Goal: Information Seeking & Learning: Check status

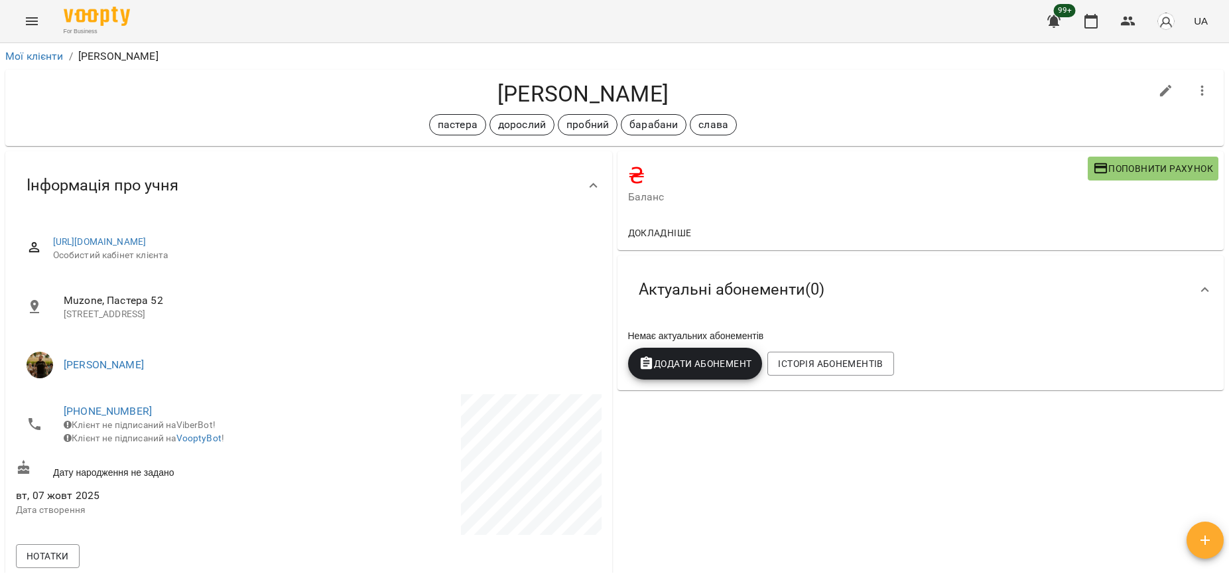
click at [31, 23] on icon "Menu" at bounding box center [32, 21] width 16 height 16
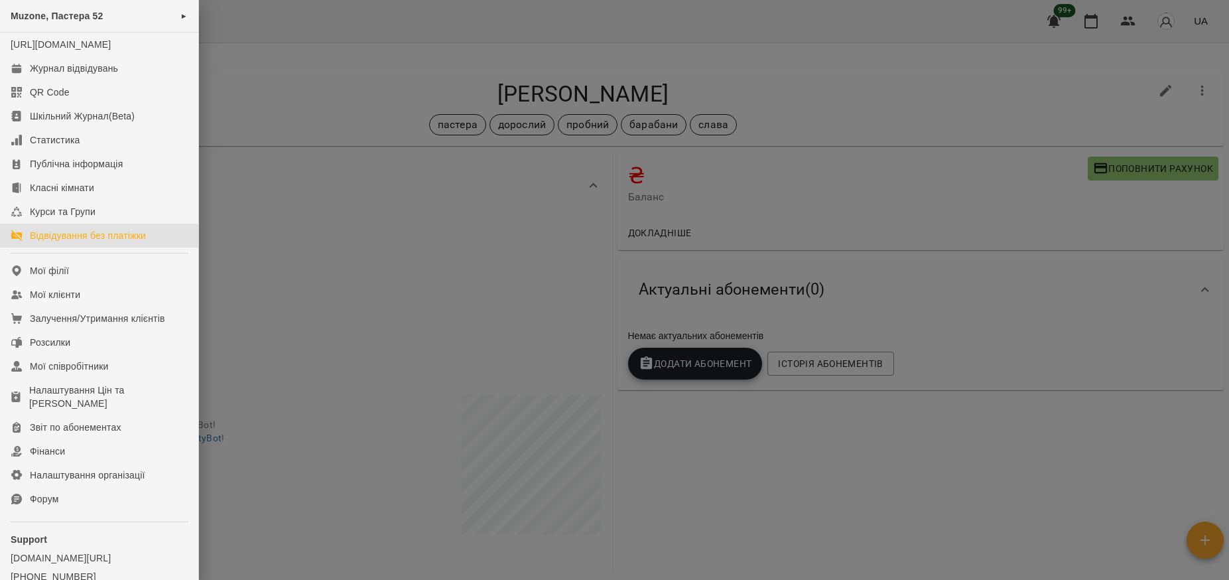
click at [99, 242] on div "Відвідування без платіжки" at bounding box center [88, 235] width 116 height 13
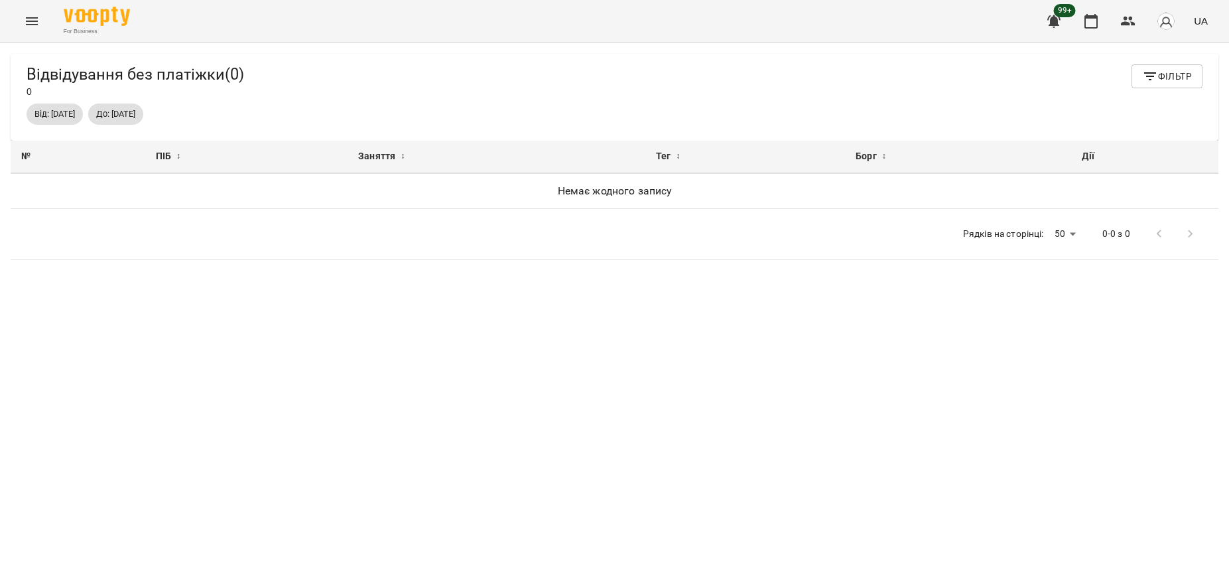
click at [35, 14] on icon "Menu" at bounding box center [32, 21] width 16 height 16
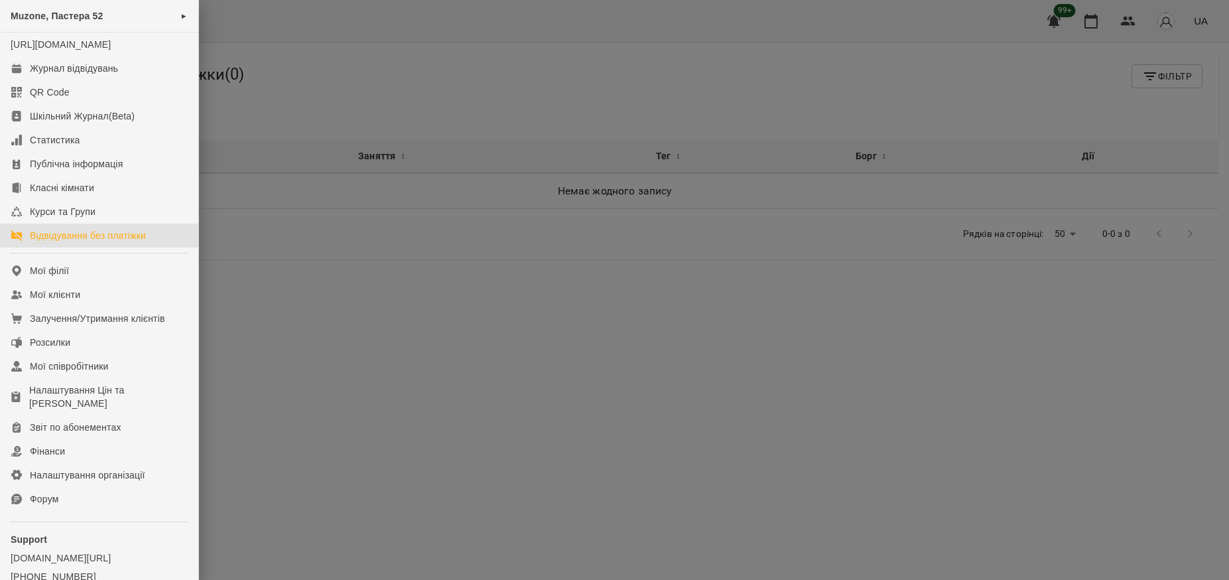
click at [443, 38] on div at bounding box center [614, 290] width 1229 height 580
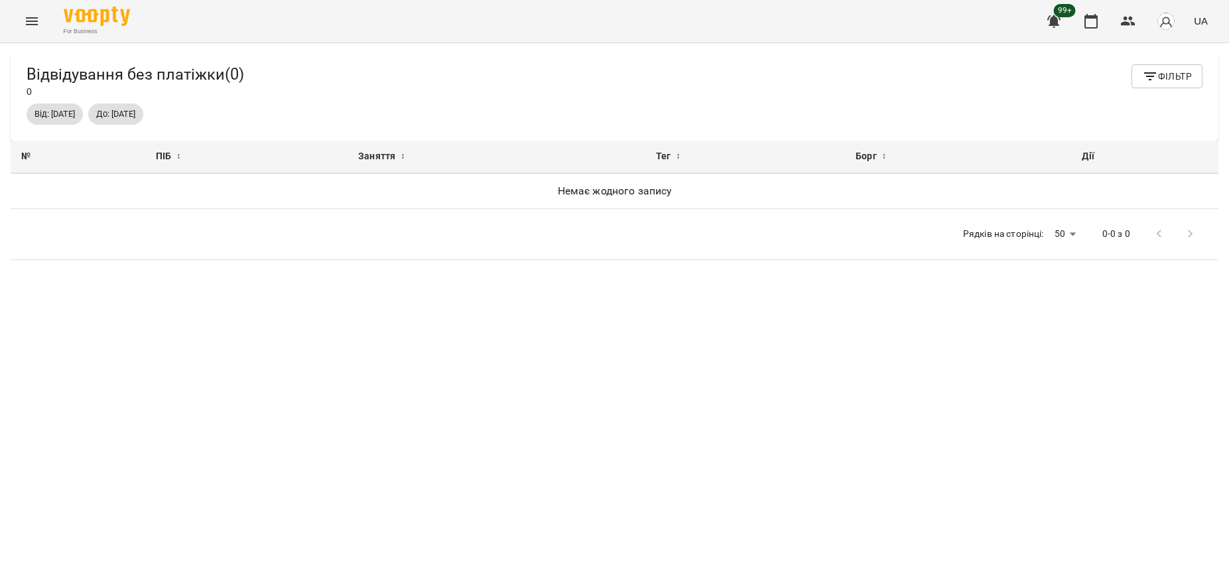
click at [143, 120] on span "До: 31 серп 2025" at bounding box center [115, 114] width 55 height 12
click at [1179, 83] on span "Фільтр" at bounding box center [1167, 76] width 50 height 16
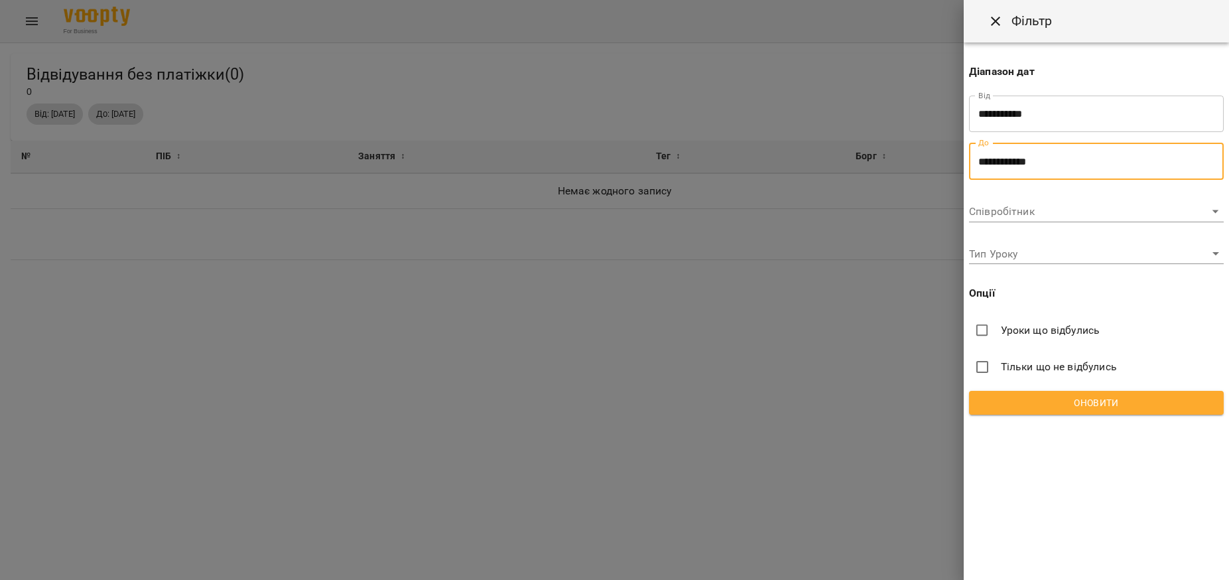
click at [1094, 159] on input "**********" at bounding box center [1096, 161] width 255 height 37
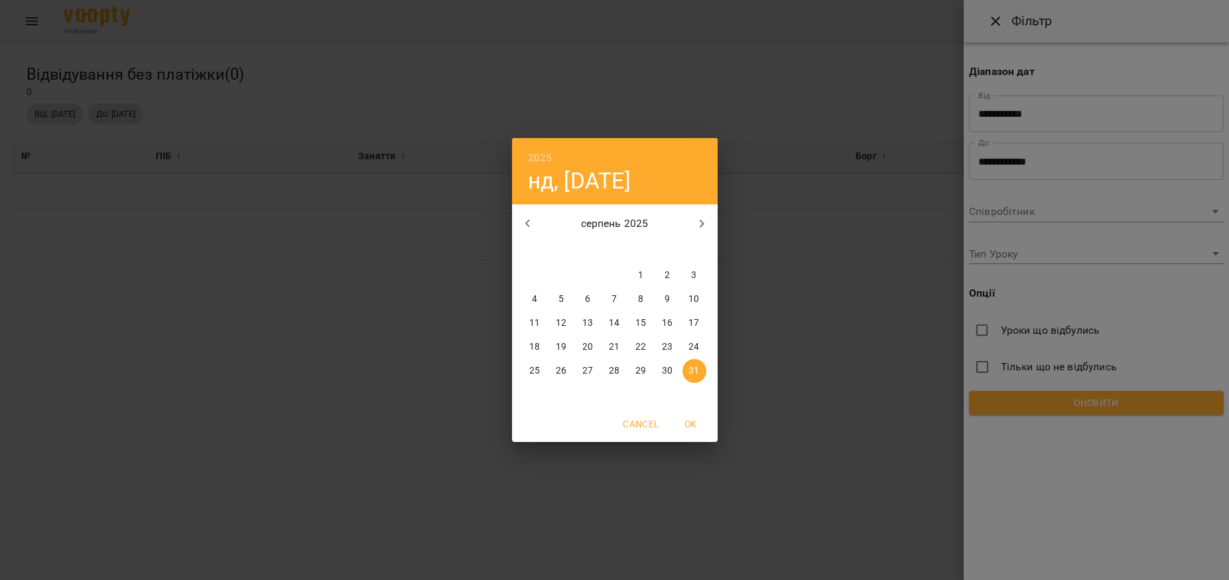
click at [694, 224] on icon "button" at bounding box center [702, 224] width 16 height 16
click at [532, 272] on p "1" at bounding box center [534, 275] width 5 height 13
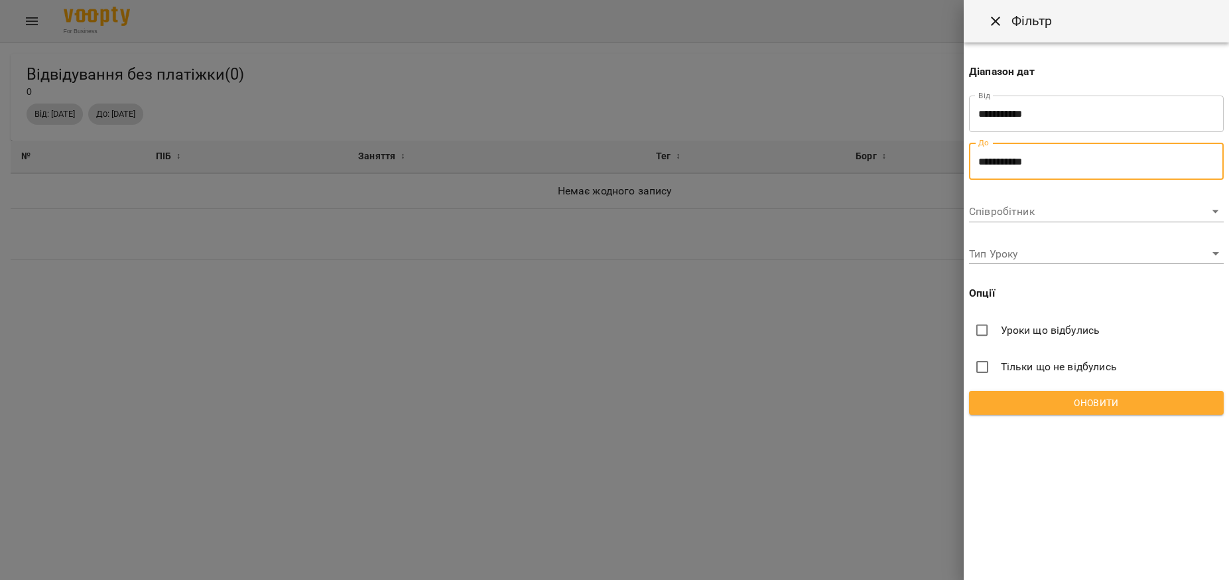
click at [1086, 176] on input "**********" at bounding box center [1096, 161] width 255 height 37
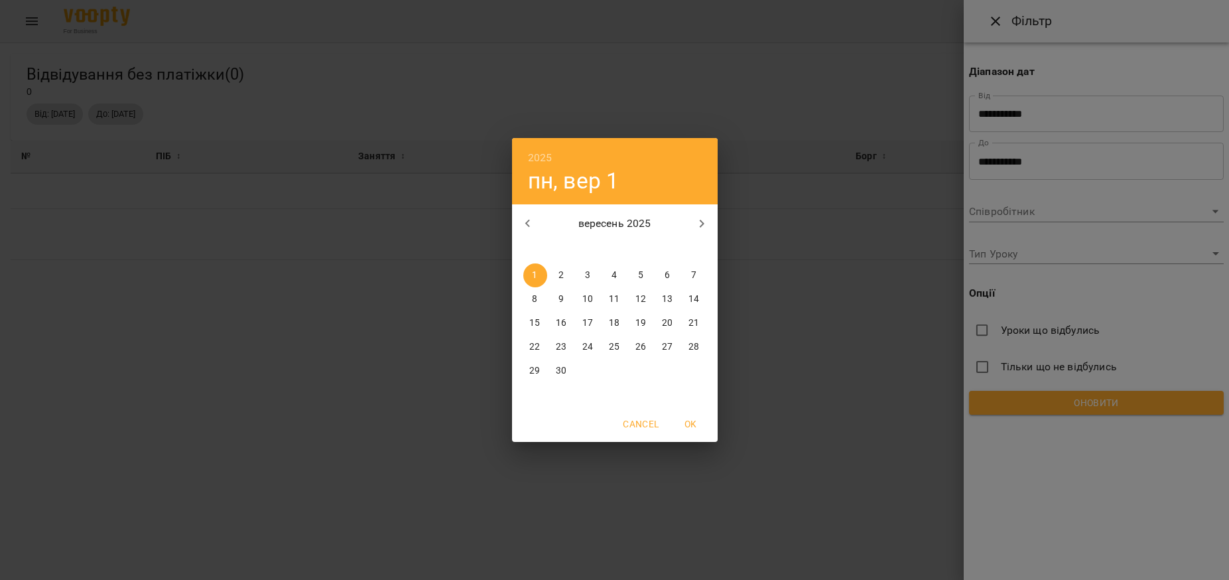
click at [700, 220] on icon "button" at bounding box center [702, 224] width 16 height 16
click at [592, 320] on p "15" at bounding box center [587, 322] width 11 height 13
type input "**********"
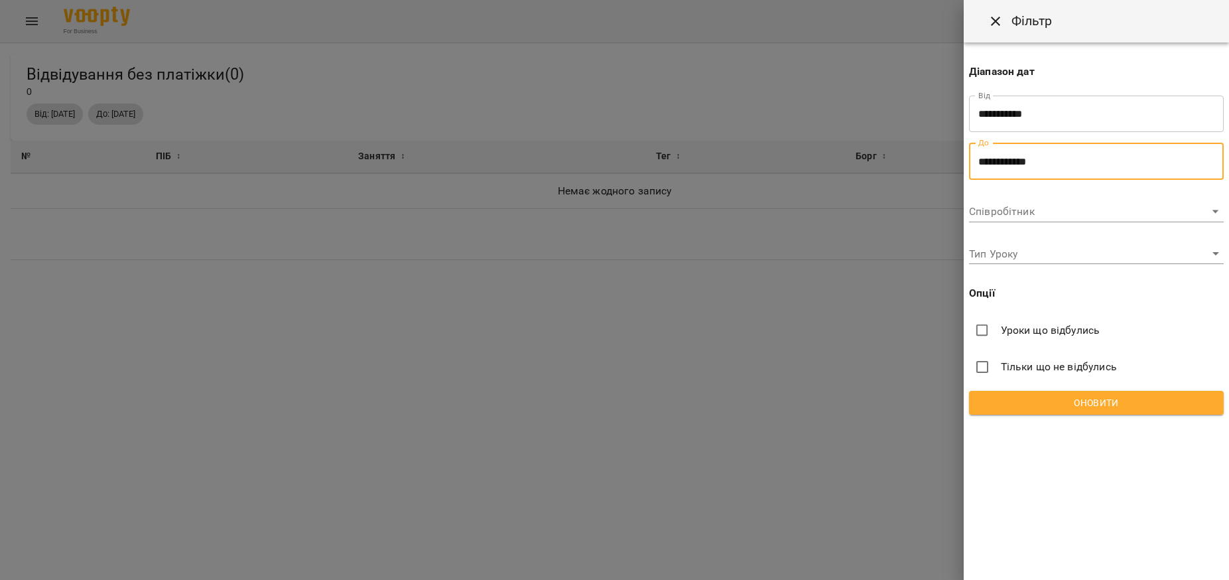
click at [1135, 407] on span "Оновити" at bounding box center [1096, 403] width 233 height 16
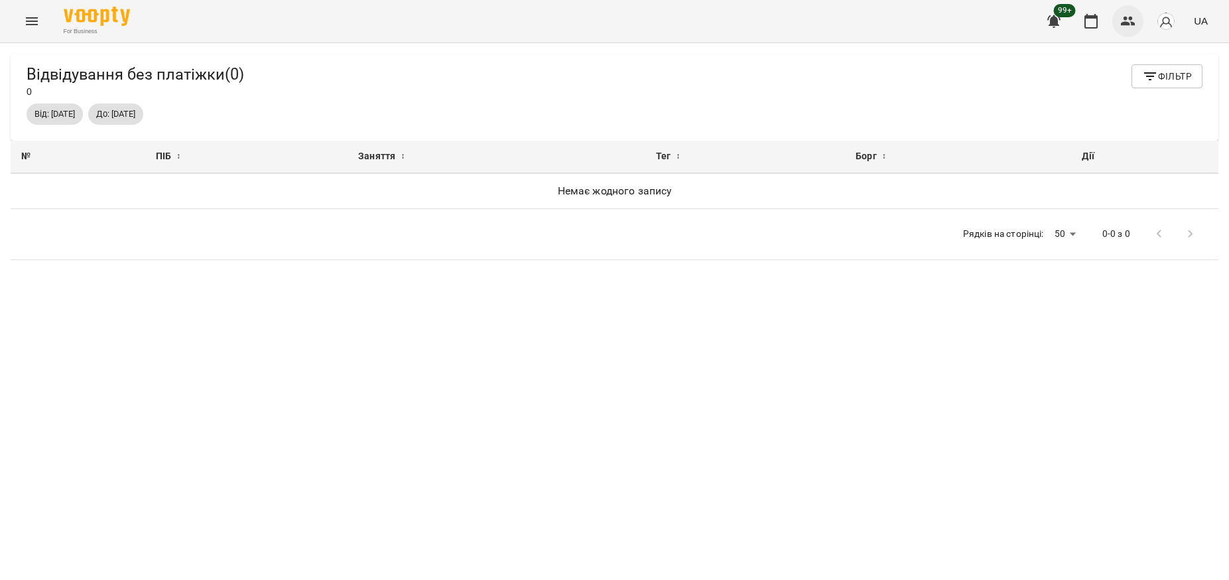
click at [1127, 18] on icon "button" at bounding box center [1128, 21] width 15 height 9
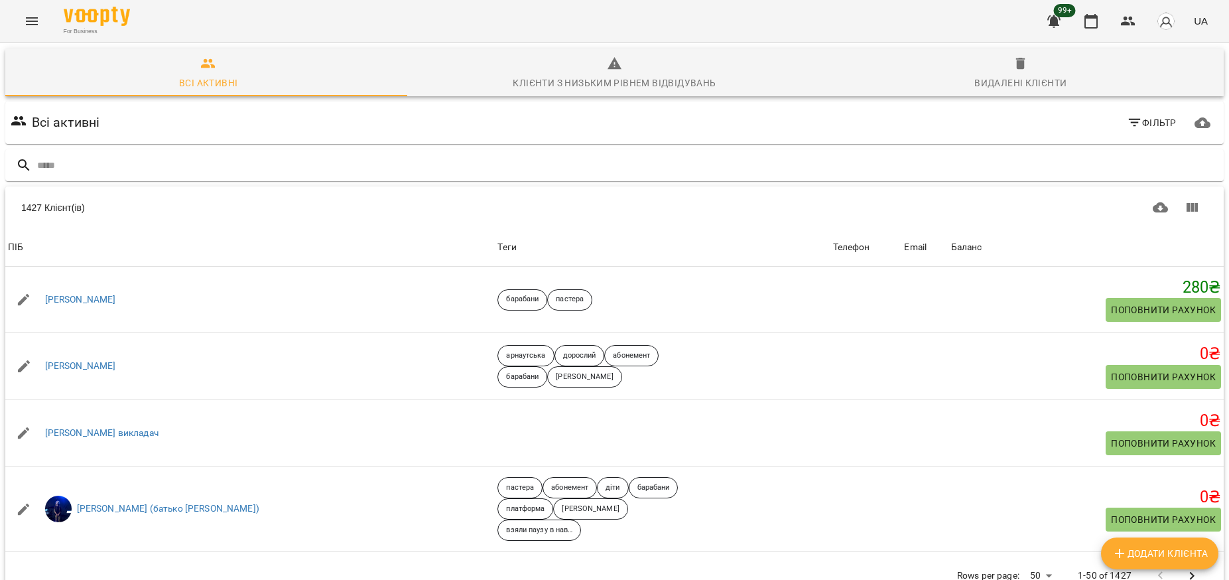
click at [38, 22] on icon "Menu" at bounding box center [32, 21] width 16 height 16
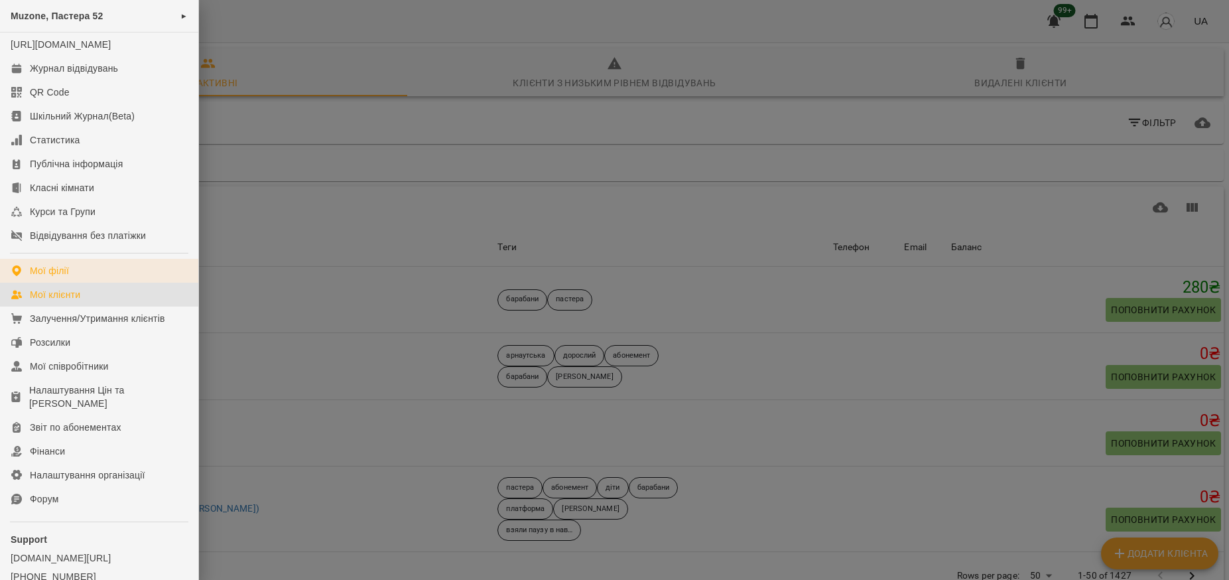
scroll to position [80, 0]
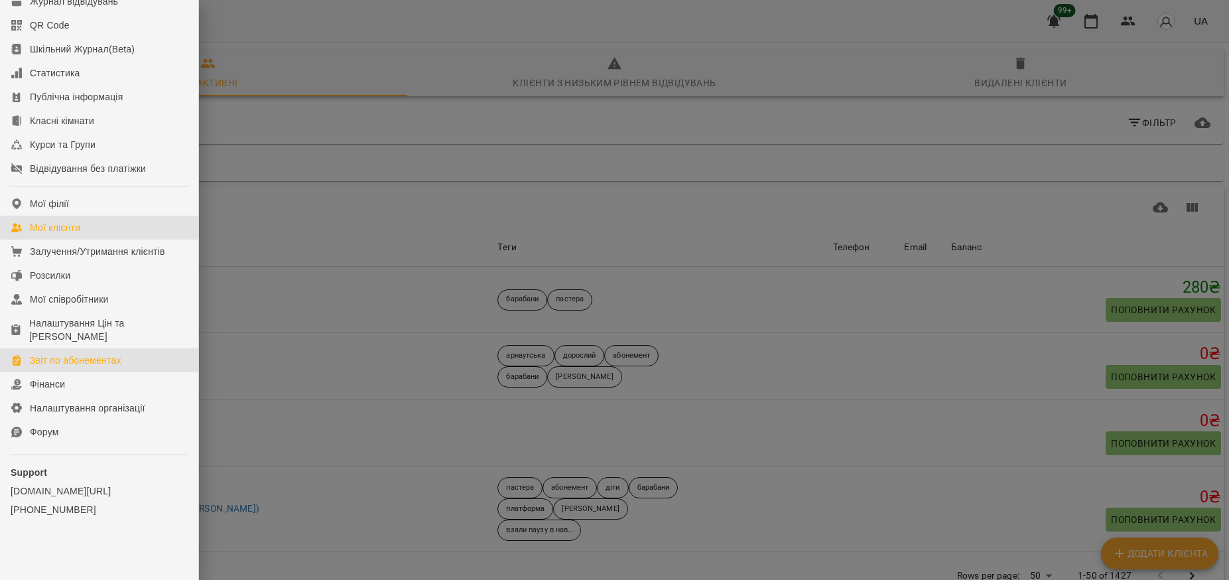
click at [102, 363] on div "Звіт по абонементах" at bounding box center [76, 360] width 92 height 13
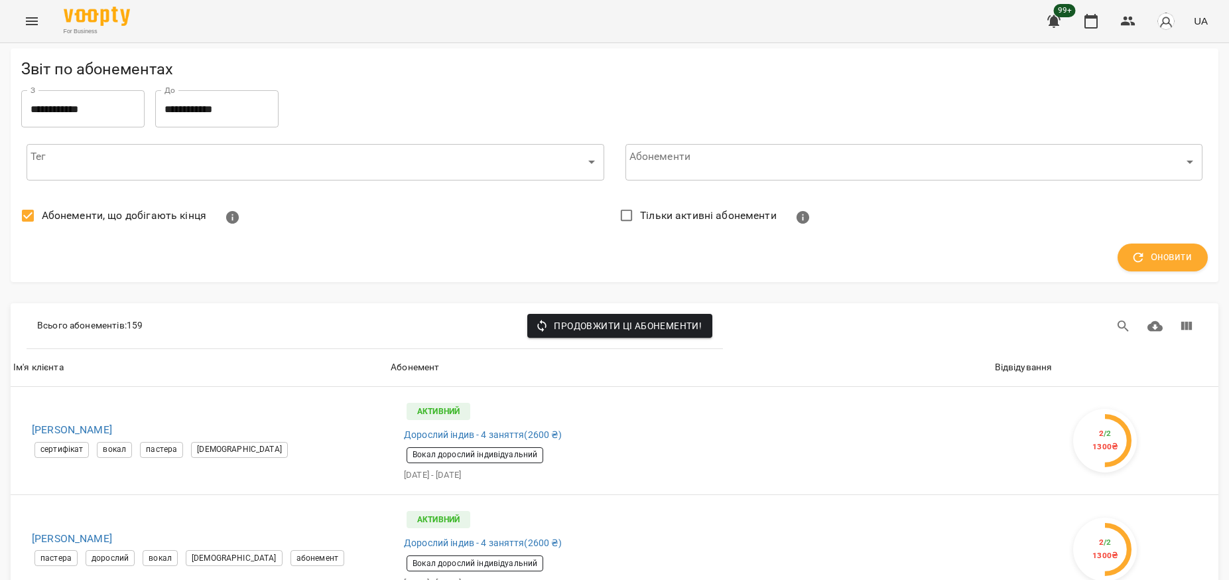
scroll to position [1161, 0]
drag, startPoint x: 126, startPoint y: 251, endPoint x: 25, endPoint y: 243, distance: 101.8
copy h6 "Васянович Марія"
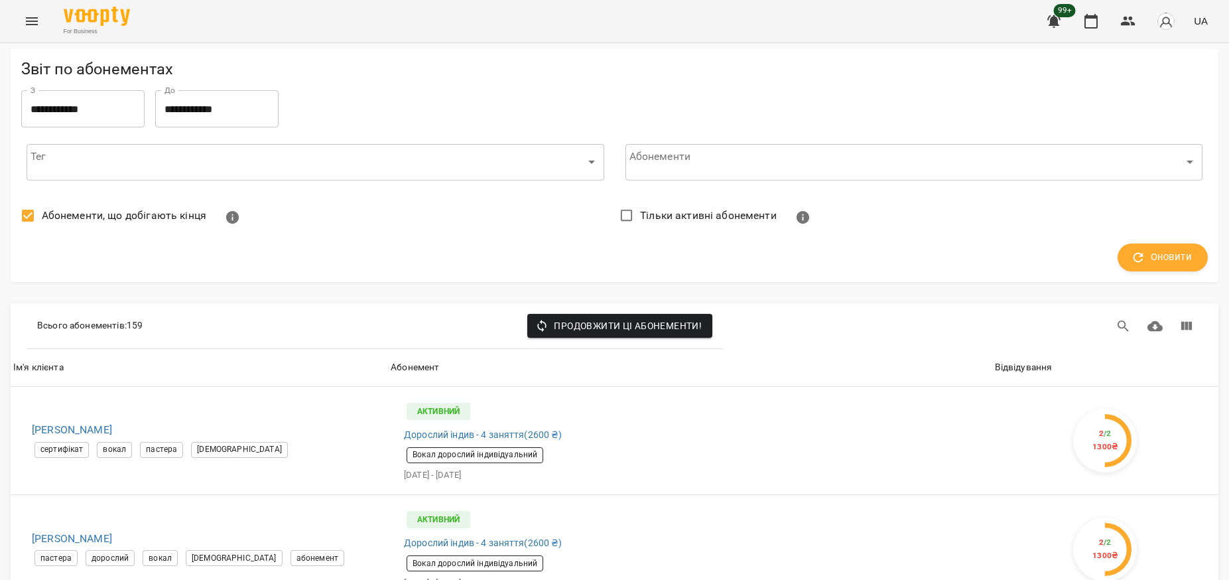
scroll to position [2238, 0]
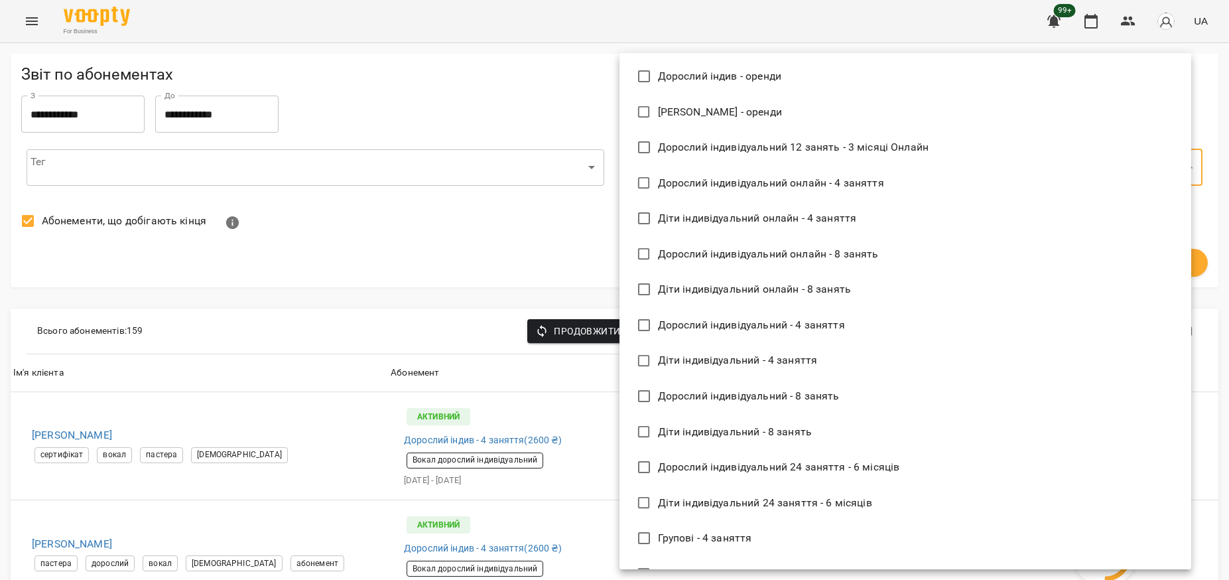
click at [385, 172] on div at bounding box center [614, 290] width 1229 height 580
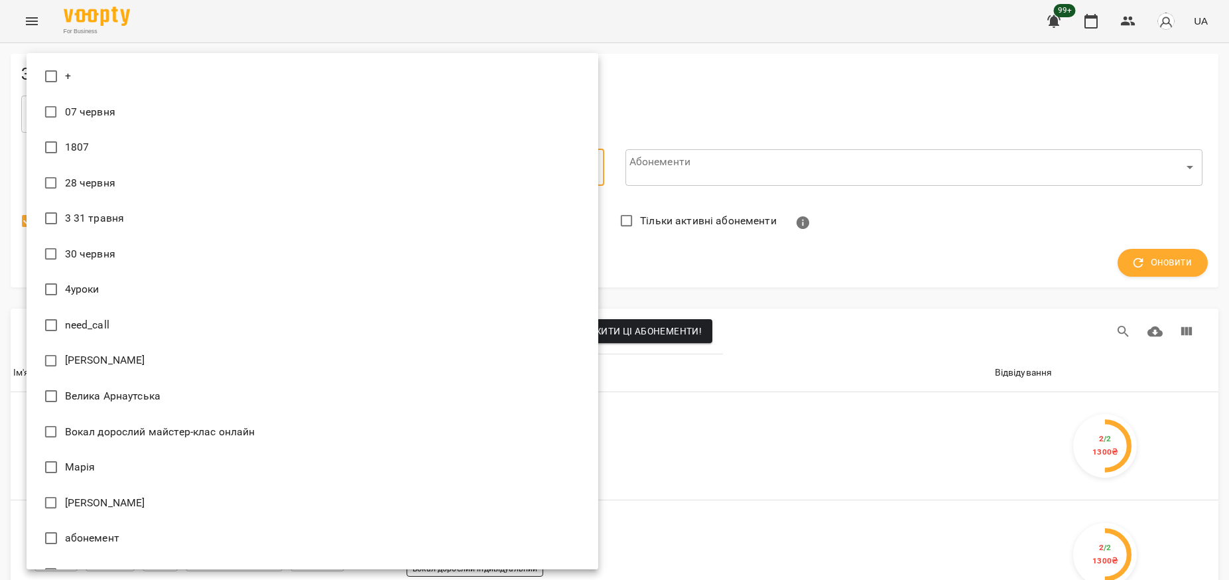
click at [781, 91] on div at bounding box center [614, 290] width 1229 height 580
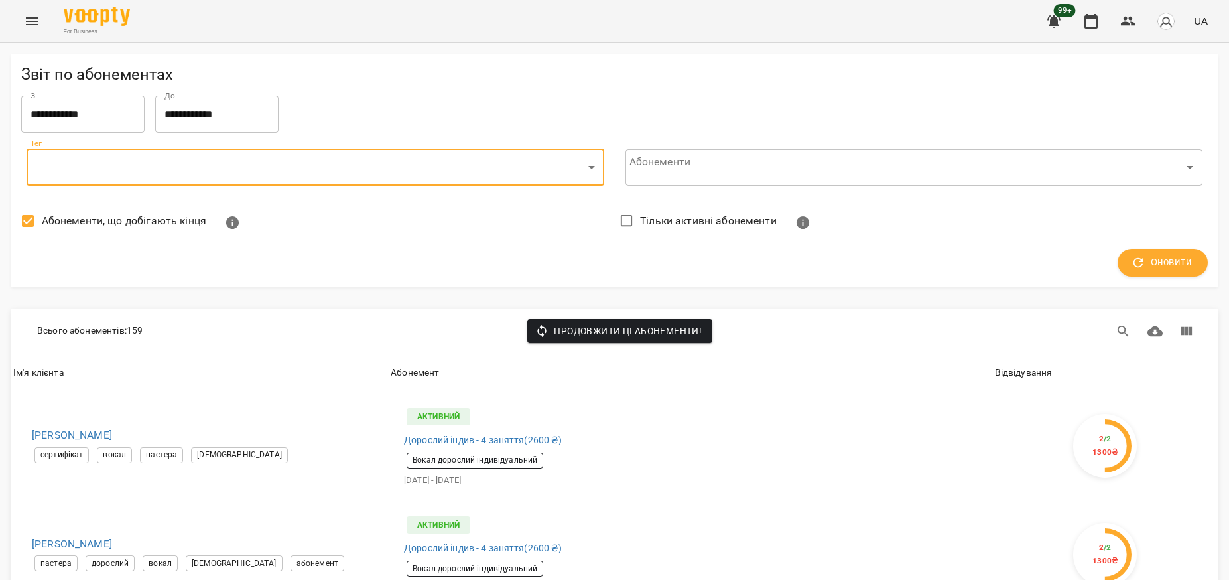
click at [426, 376] on div "Абонемент" at bounding box center [415, 373] width 48 height 16
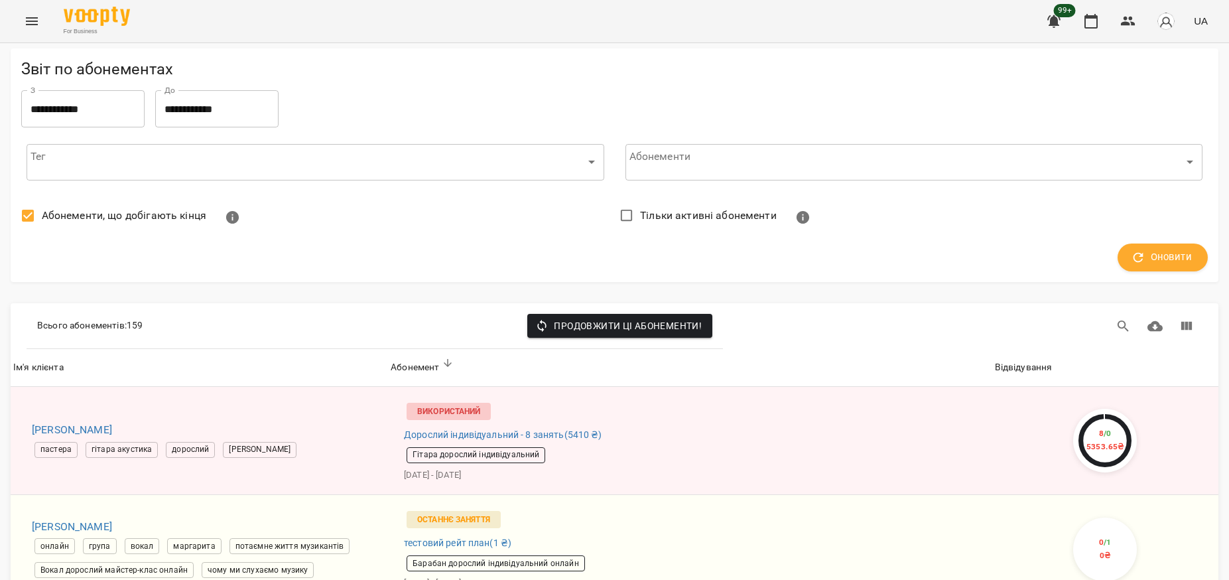
scroll to position [249, 0]
click at [423, 349] on th "Абонемент" at bounding box center [690, 367] width 604 height 37
click at [424, 359] on div "Абонемент" at bounding box center [415, 367] width 48 height 16
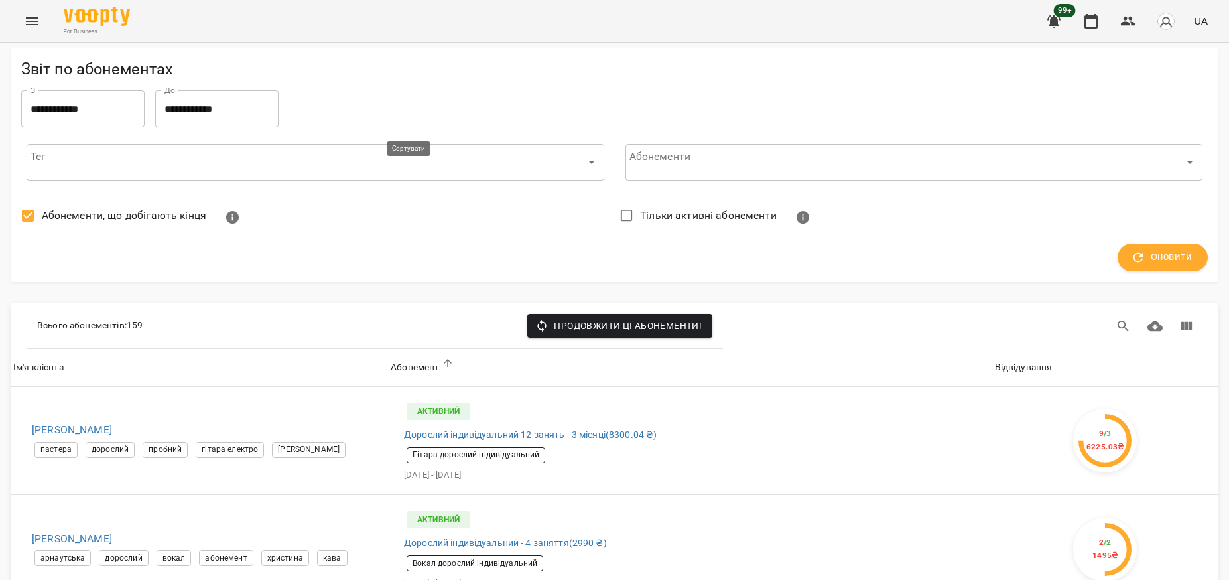
click at [425, 359] on div "Абонемент" at bounding box center [415, 367] width 48 height 16
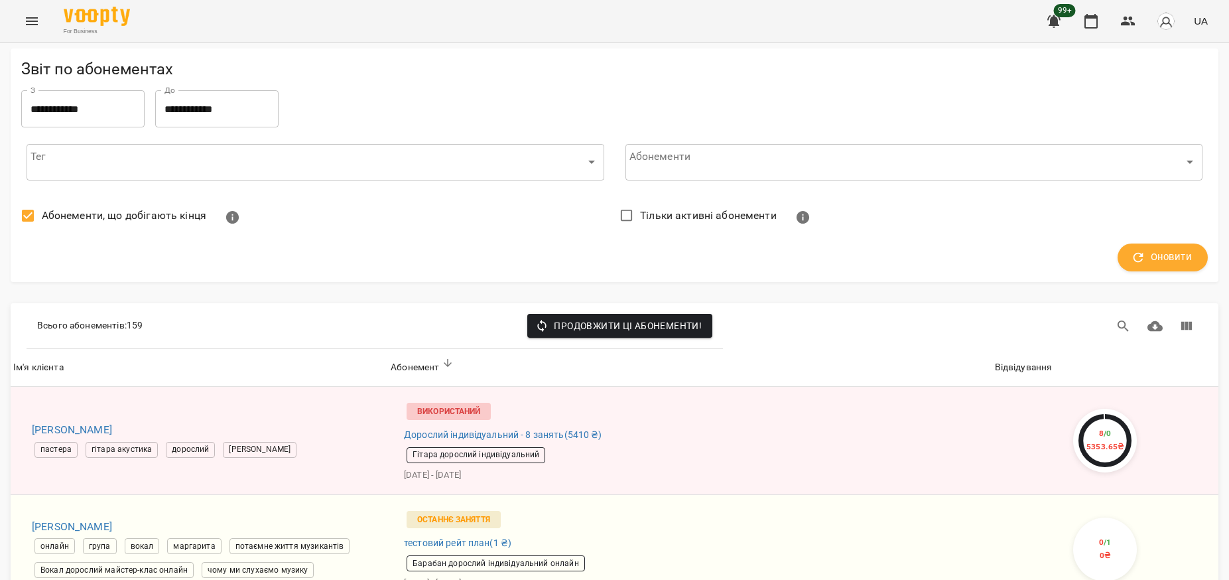
scroll to position [2736, 0]
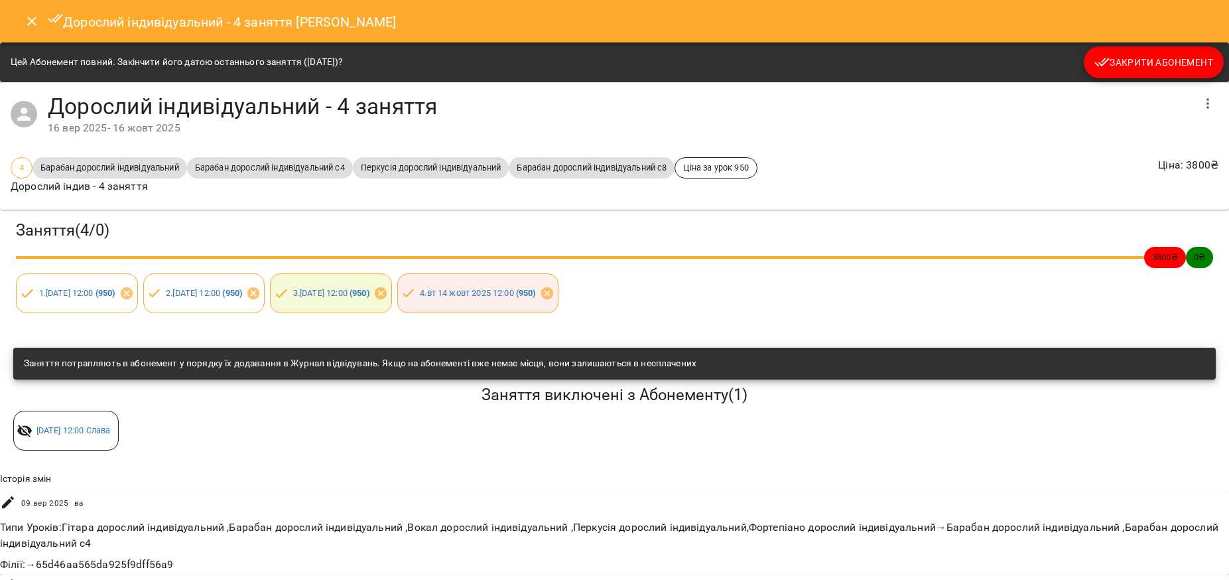
click at [34, 17] on icon "Close" at bounding box center [32, 21] width 16 height 16
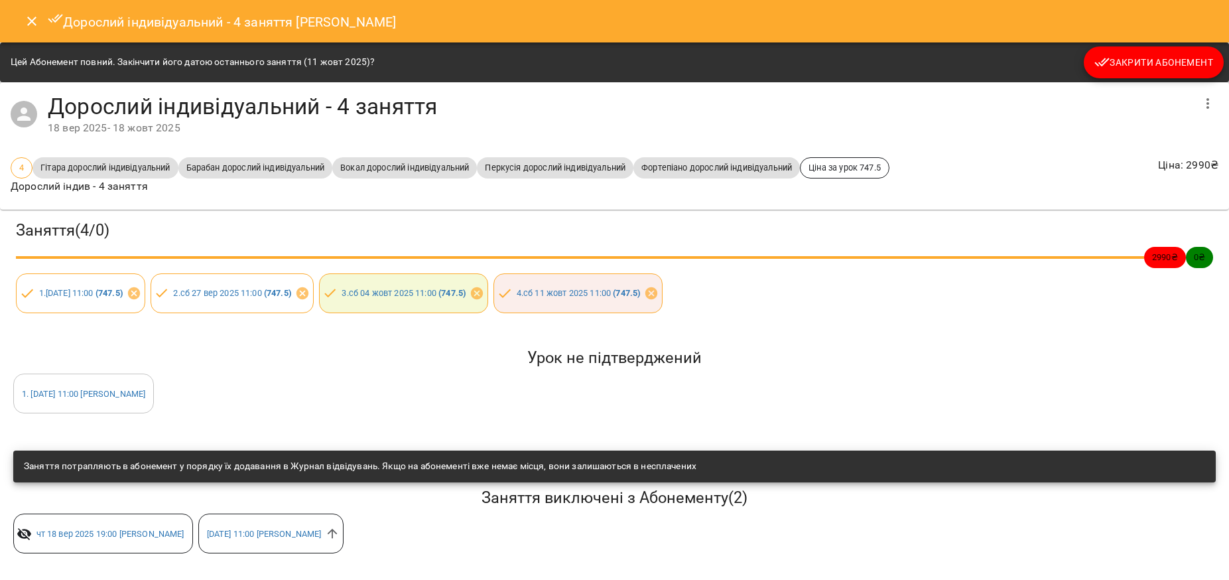
click at [29, 18] on icon "Close" at bounding box center [32, 21] width 16 height 16
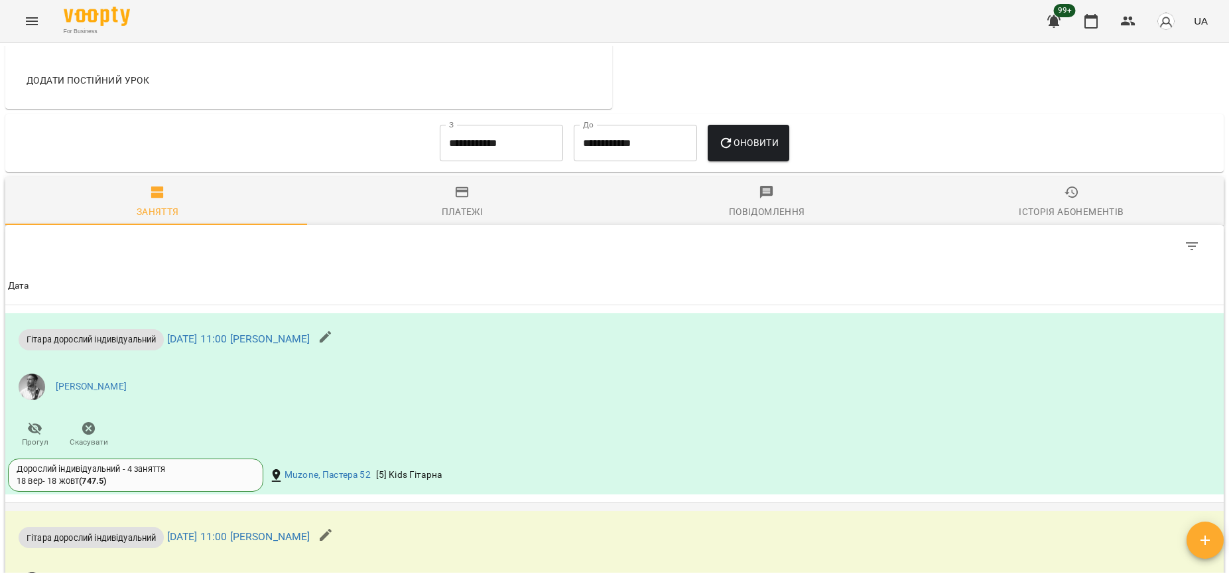
scroll to position [995, 0]
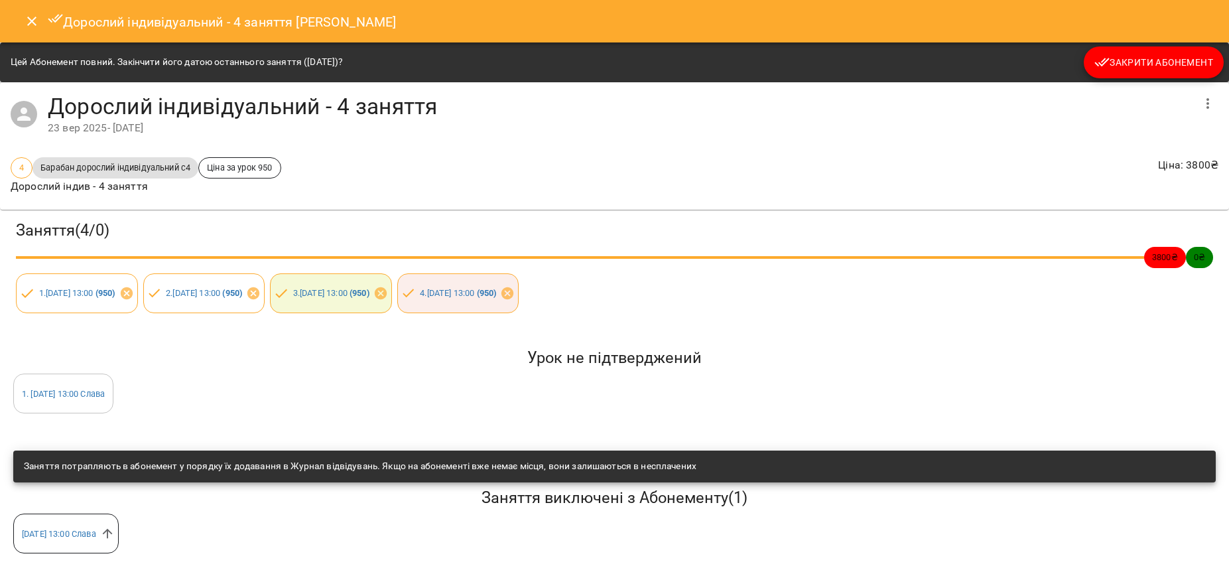
scroll to position [1, 0]
click at [34, 22] on icon "Close" at bounding box center [31, 21] width 9 height 9
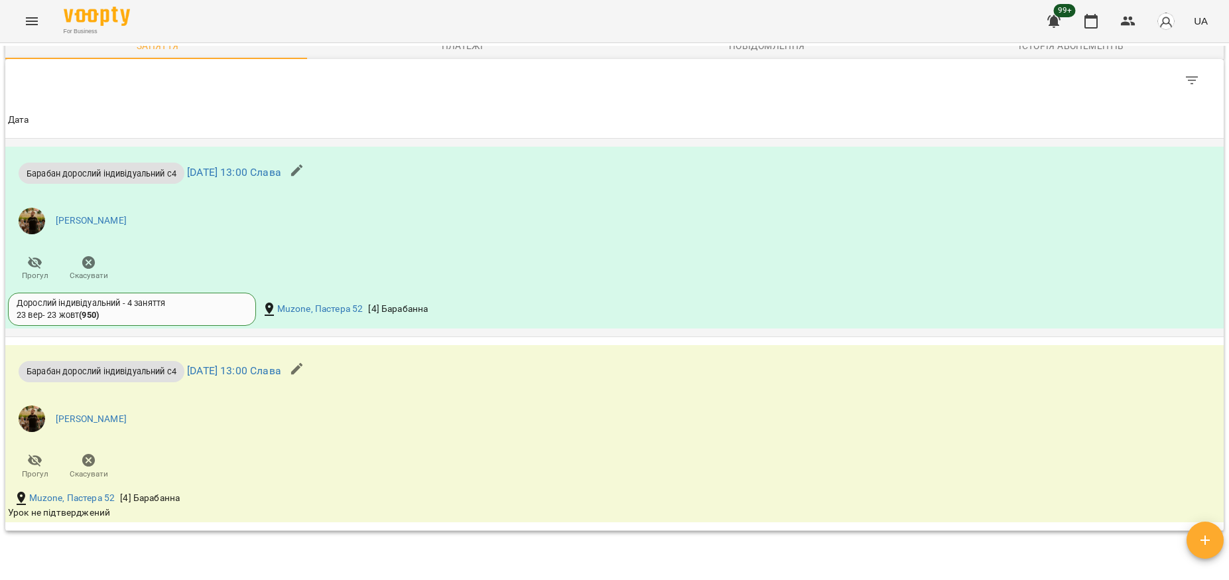
scroll to position [912, 0]
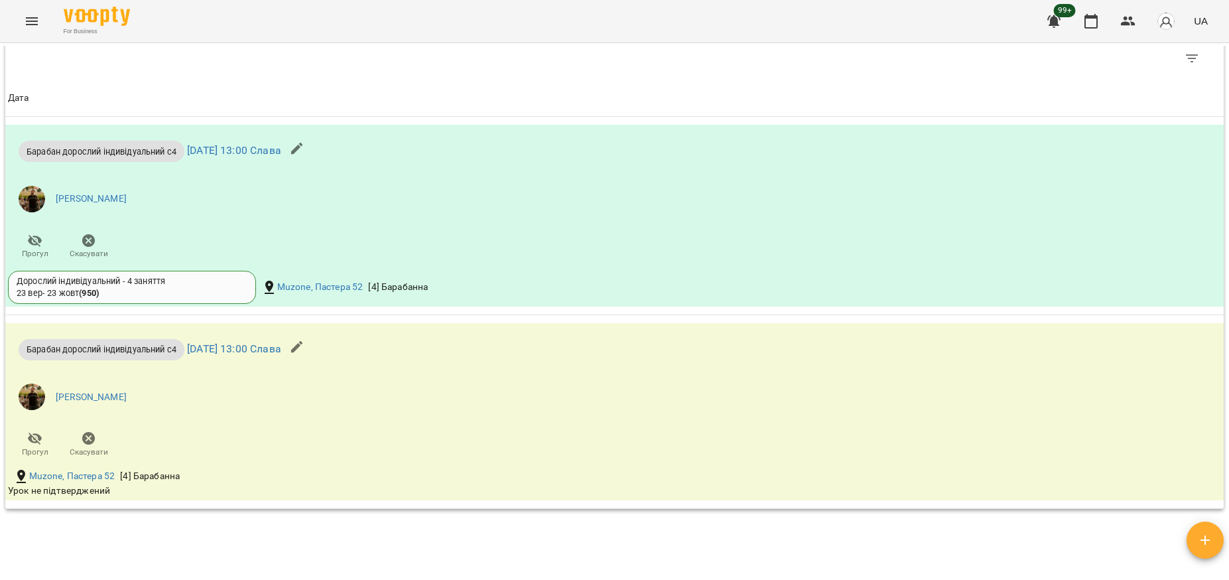
click at [835, 533] on div "Мої клієнти / Хмарук Миколай Хмарук Миколай сертифікат барабани слава абонемент…" at bounding box center [615, 309] width 1224 height 527
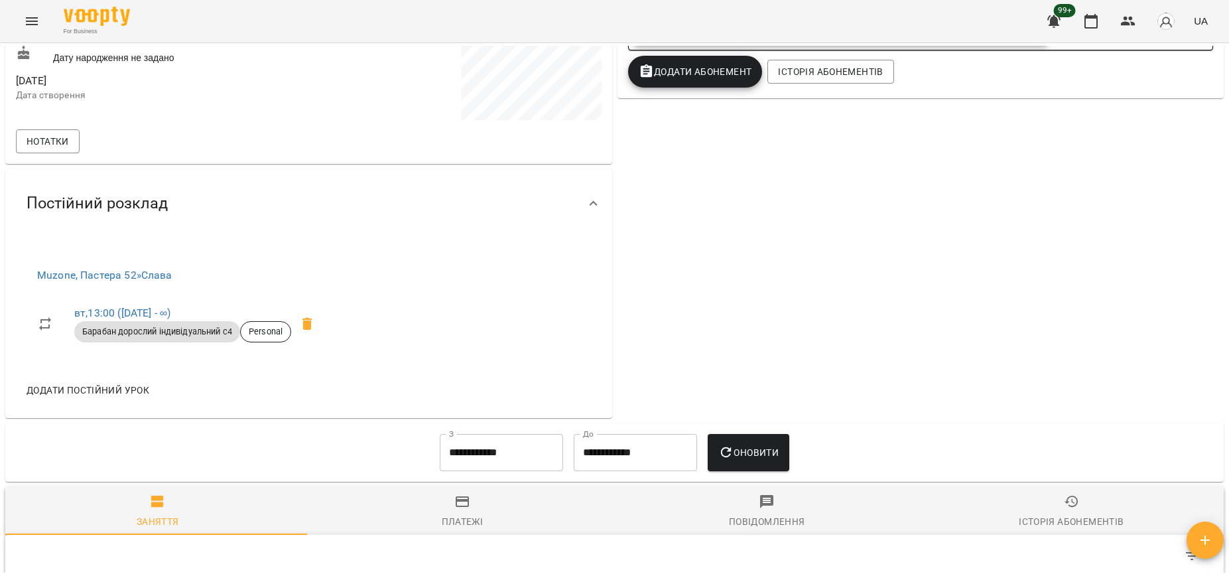
scroll to position [0, 0]
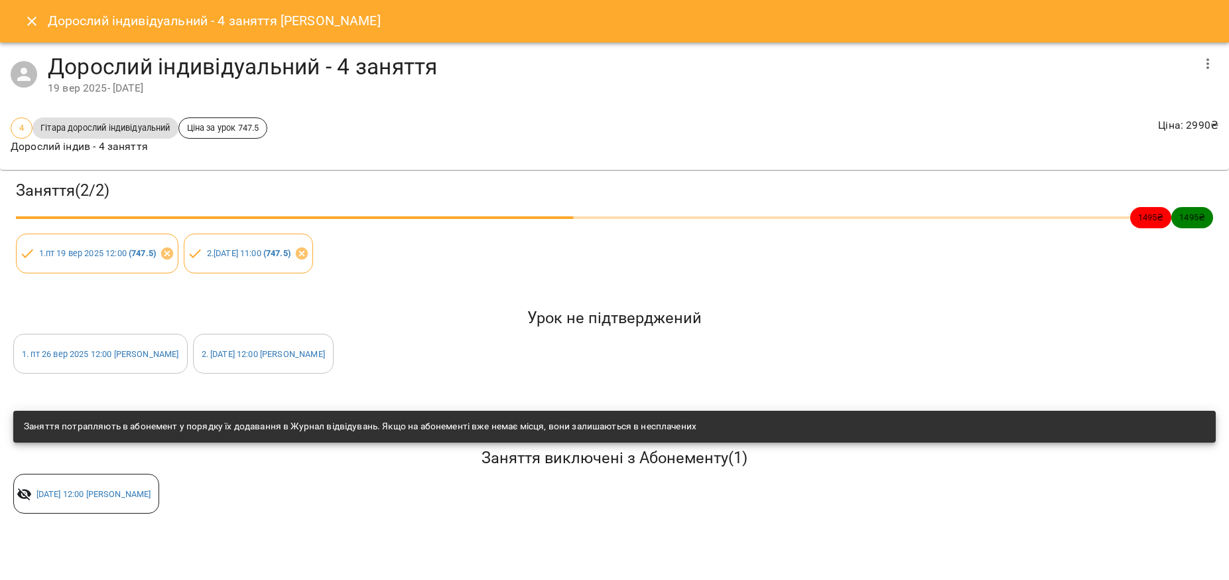
click at [30, 21] on icon "Close" at bounding box center [31, 21] width 9 height 9
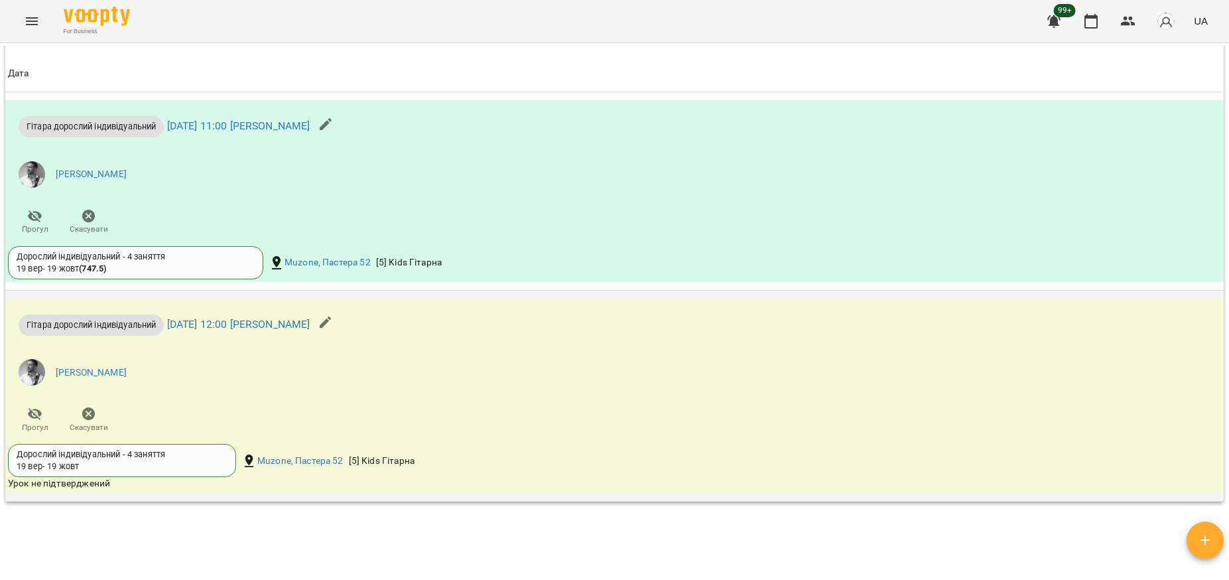
scroll to position [912, 0]
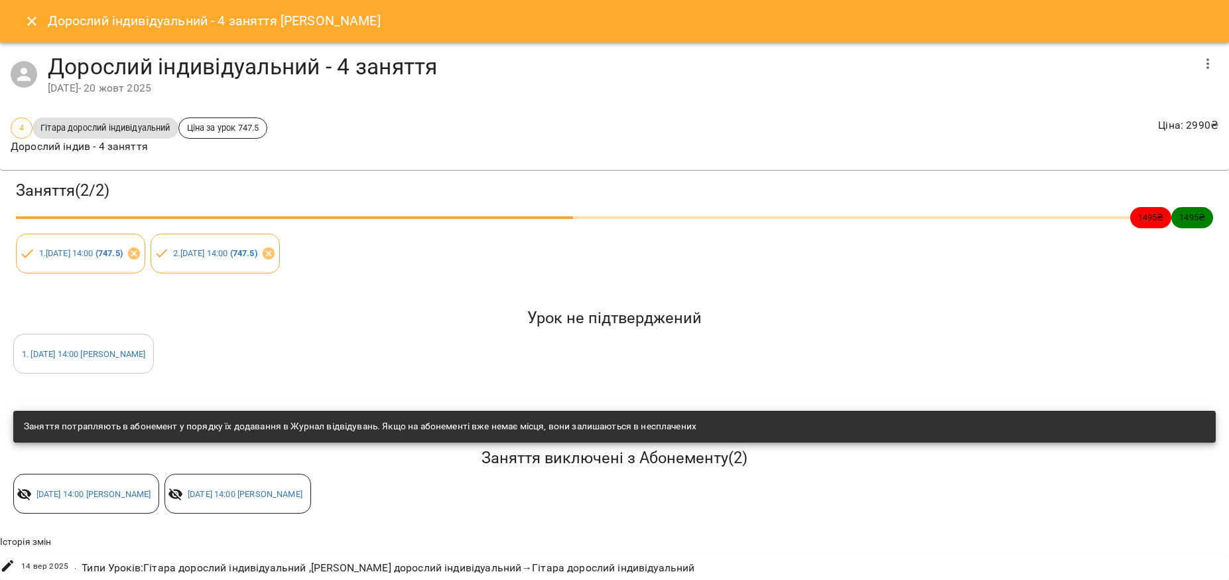
scroll to position [40, 0]
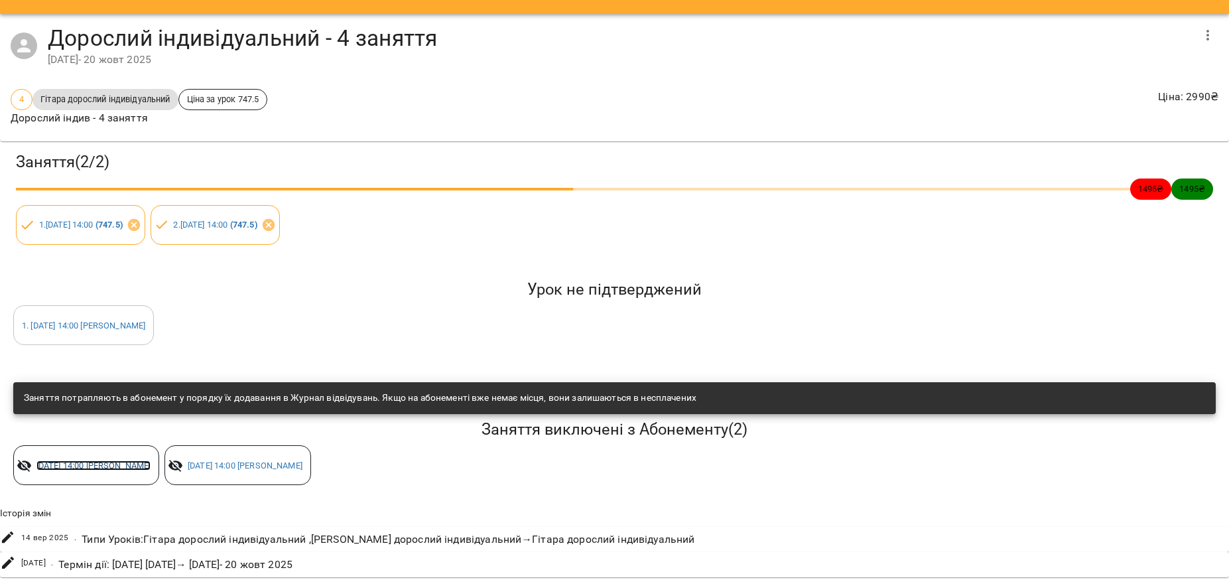
click at [105, 460] on link "[DATE] 14:00 [PERSON_NAME]" at bounding box center [93, 465] width 115 height 10
